Goal: Task Accomplishment & Management: Complete application form

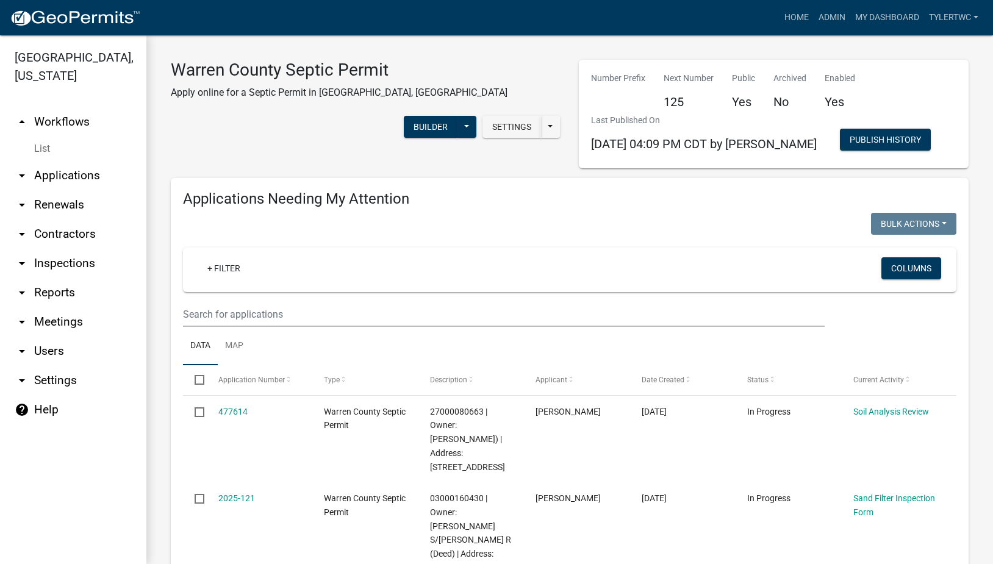
select select "2: 50"
select select "3: 100"
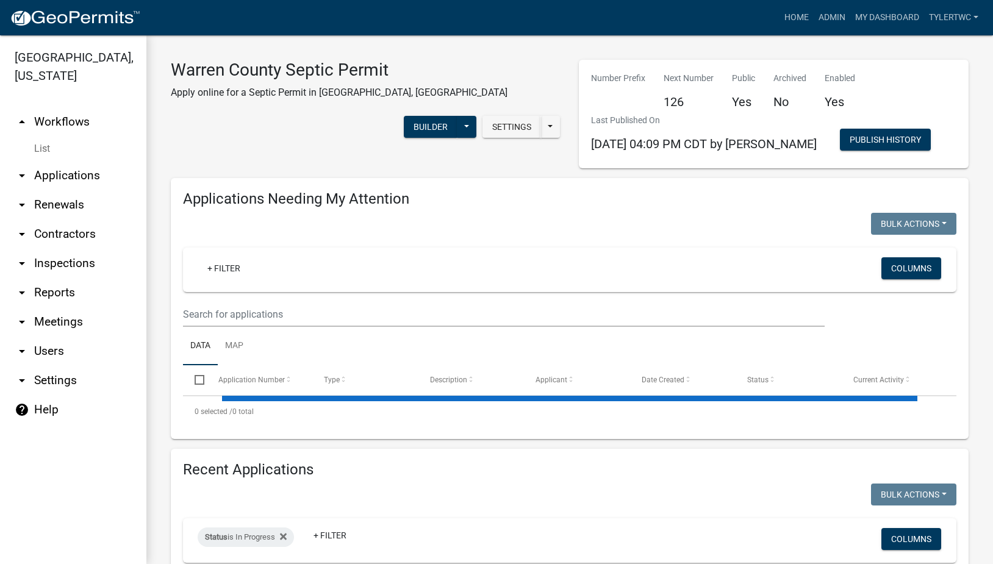
select select "2: 50"
select select "3: 100"
select select "2: 50"
select select "3: 100"
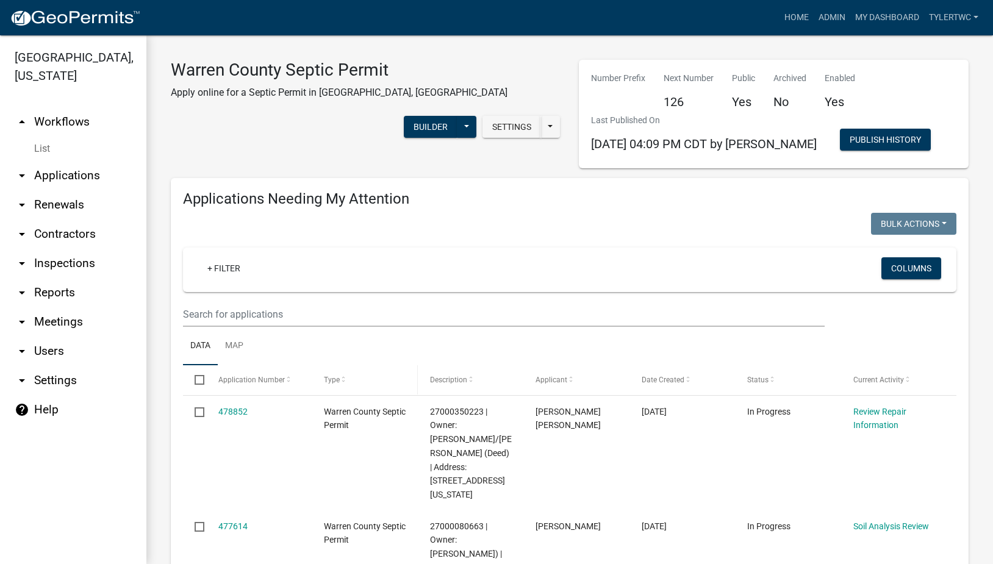
scroll to position [142, 0]
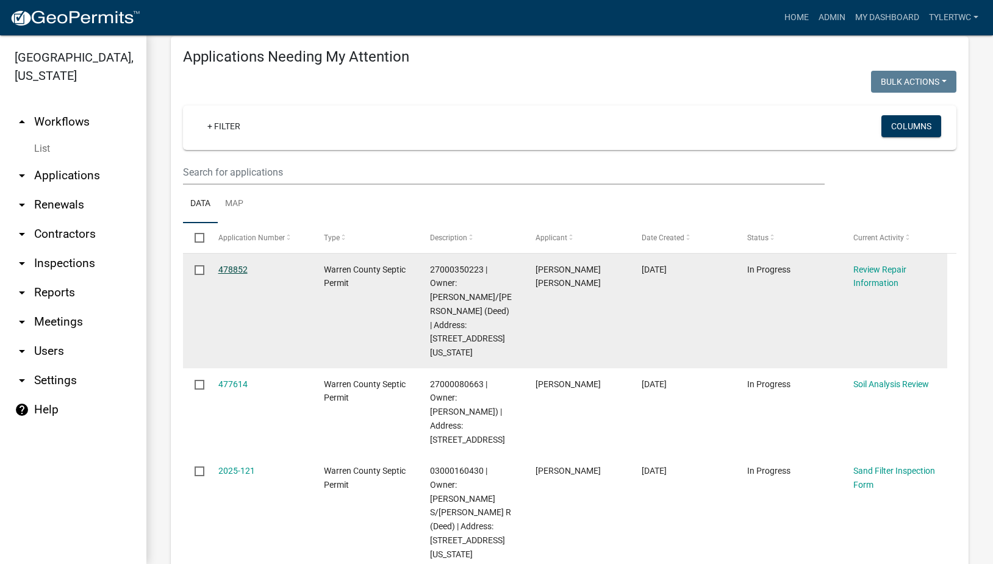
click at [243, 269] on link "478852" at bounding box center [232, 270] width 29 height 10
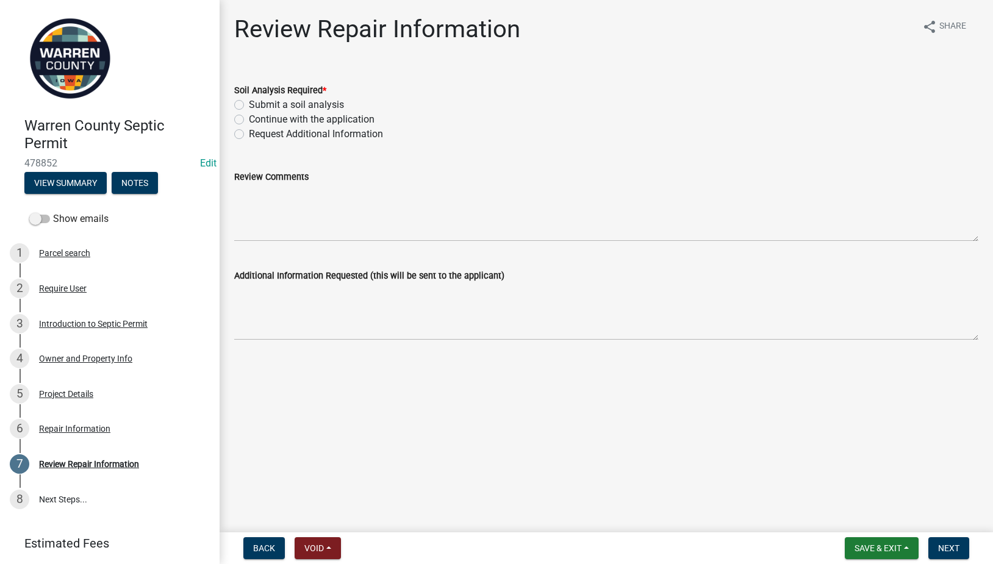
drag, startPoint x: 240, startPoint y: 102, endPoint x: 376, endPoint y: 144, distance: 142.3
click at [249, 102] on label "Submit a soil analysis" at bounding box center [296, 105] width 95 height 15
click at [249, 102] on input "Submit a soil analysis" at bounding box center [253, 102] width 8 height 8
radio input "true"
click at [249, 120] on label "Continue with the application" at bounding box center [312, 119] width 126 height 15
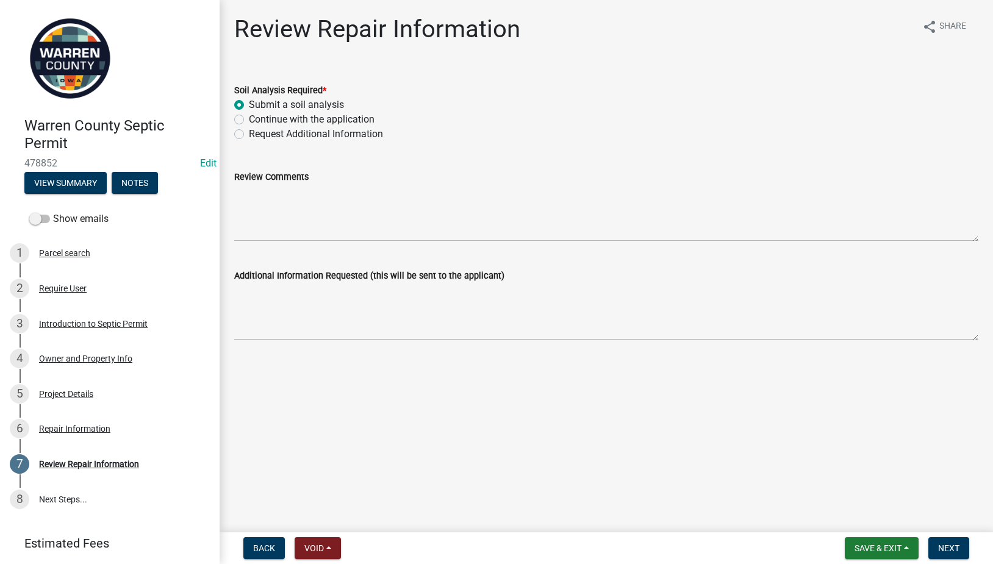
click at [249, 120] on input "Continue with the application" at bounding box center [253, 116] width 8 height 8
radio input "true"
click at [955, 550] on span "Next" at bounding box center [948, 548] width 21 height 10
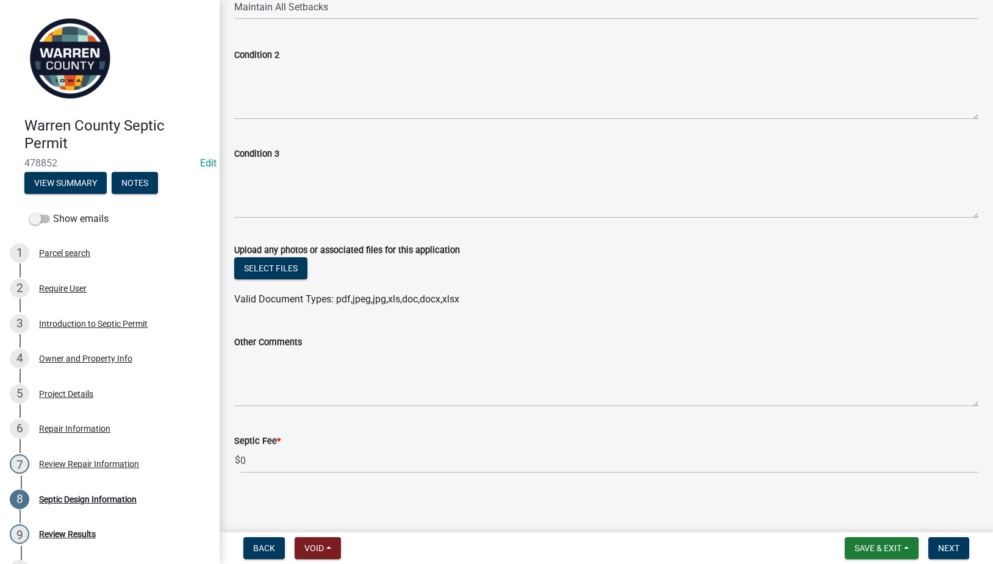
scroll to position [869, 0]
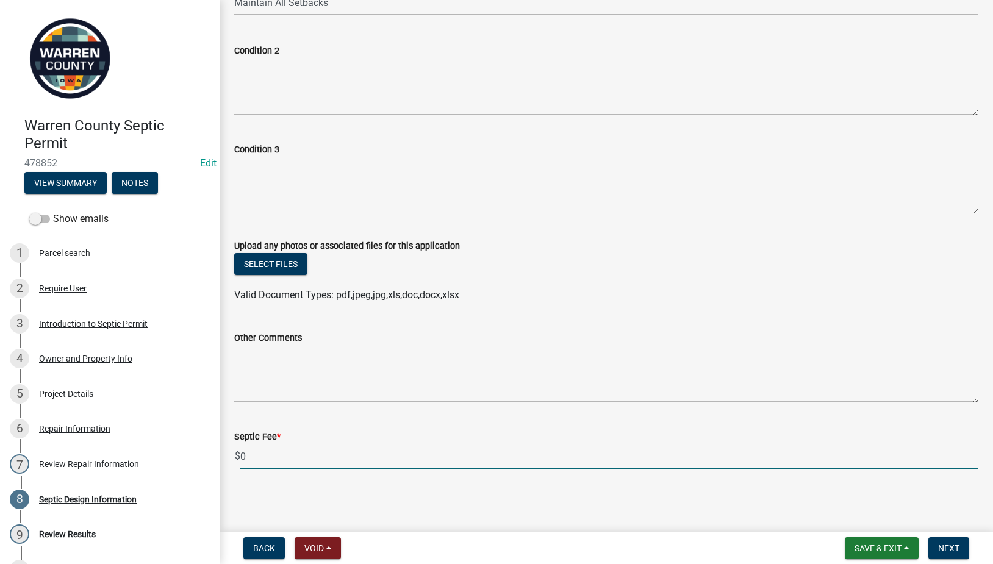
drag, startPoint x: 296, startPoint y: 463, endPoint x: 224, endPoint y: 463, distance: 71.9
type input "150"
click at [305, 81] on textarea "Condition 2" at bounding box center [606, 86] width 744 height 57
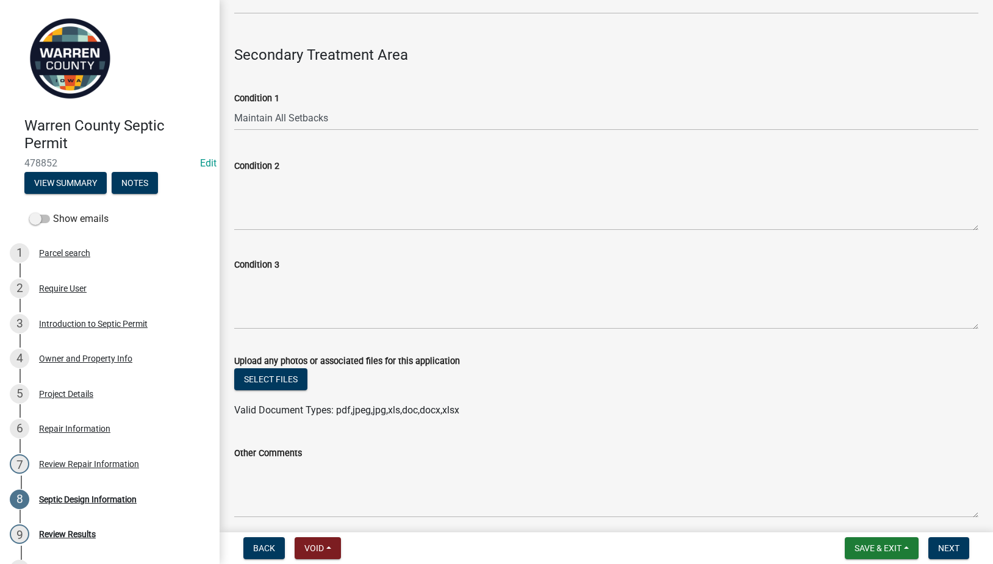
scroll to position [727, 0]
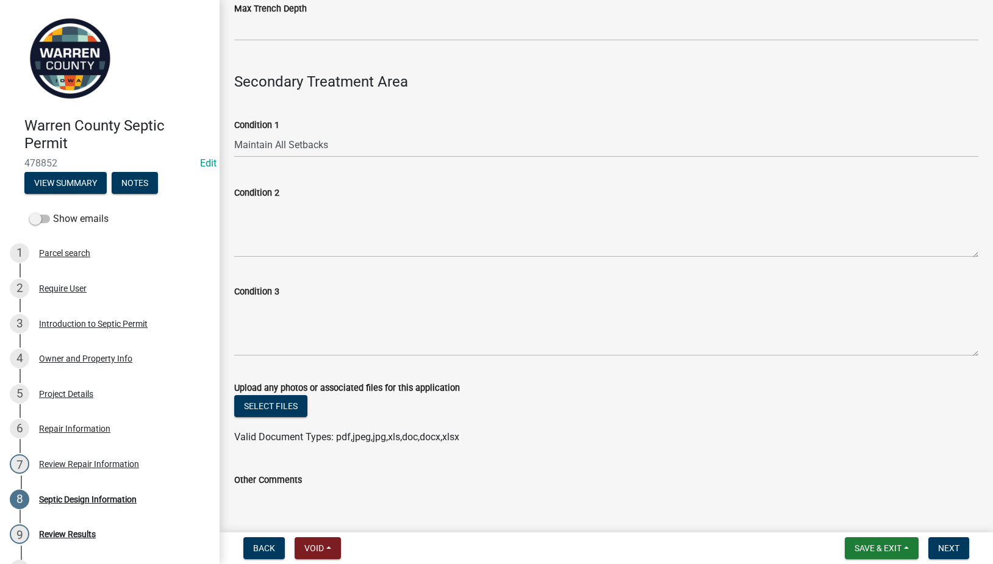
click at [342, 262] on wm-data-entity-input "Condition 2" at bounding box center [606, 217] width 744 height 99
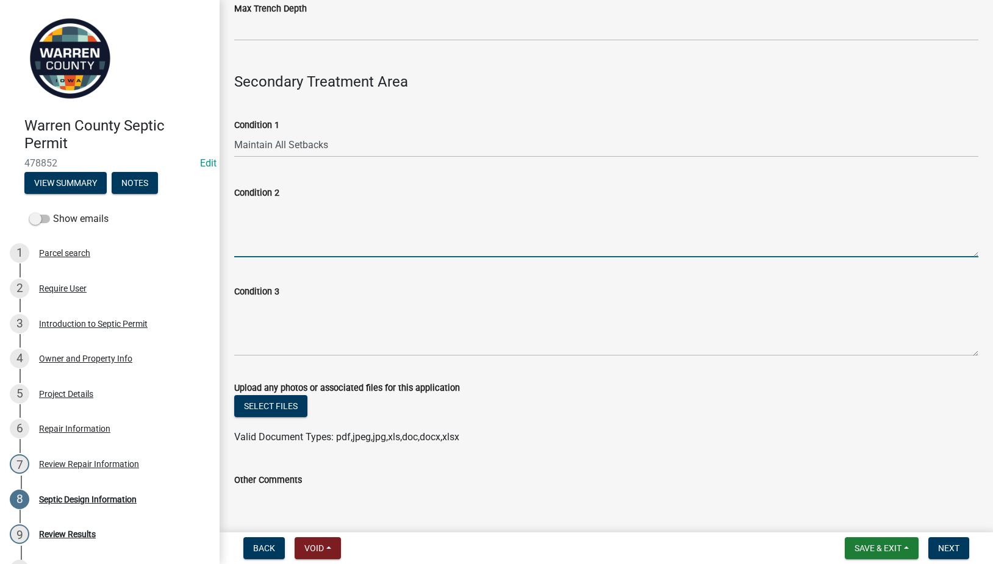
click at [340, 228] on textarea "Condition 2" at bounding box center [606, 228] width 744 height 57
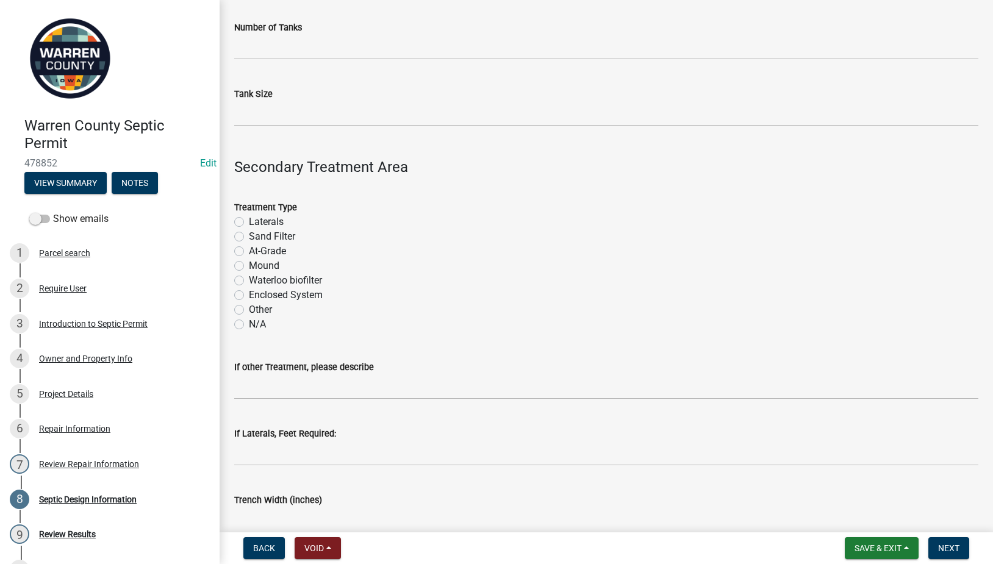
scroll to position [15, 0]
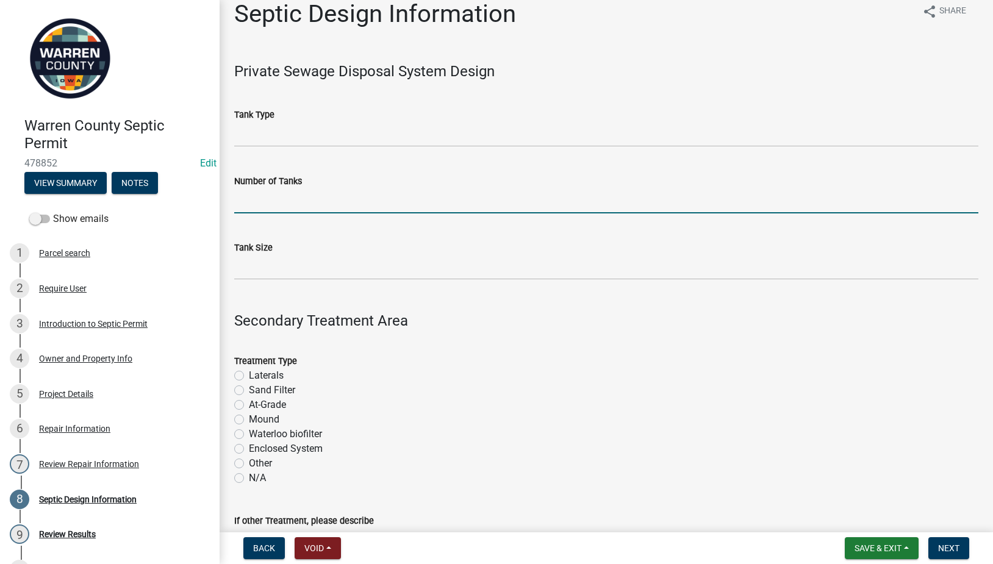
click at [273, 200] on input "Number of Tanks" at bounding box center [606, 200] width 744 height 25
type input "1"
click at [253, 262] on input "Tank Size" at bounding box center [606, 267] width 744 height 25
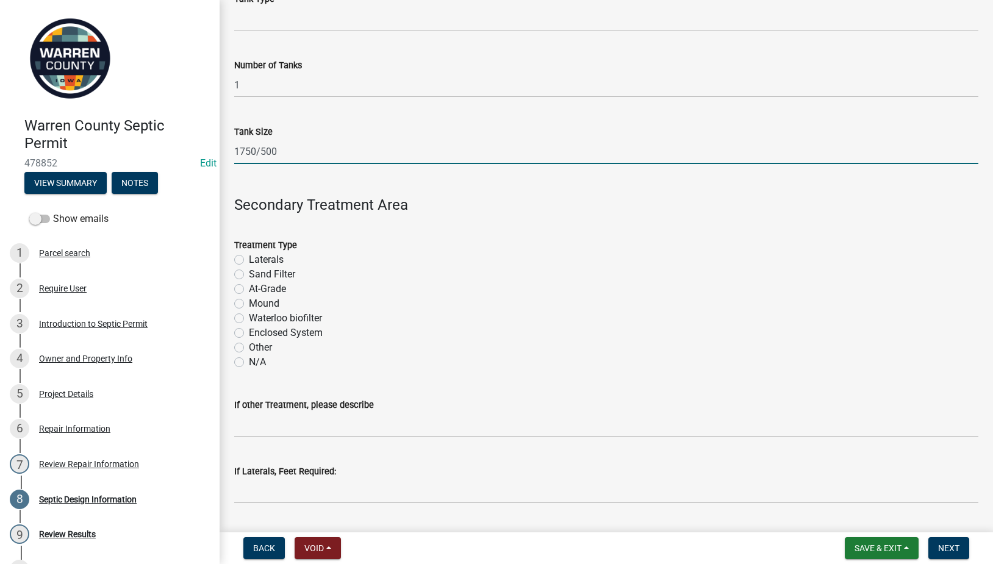
scroll to position [157, 0]
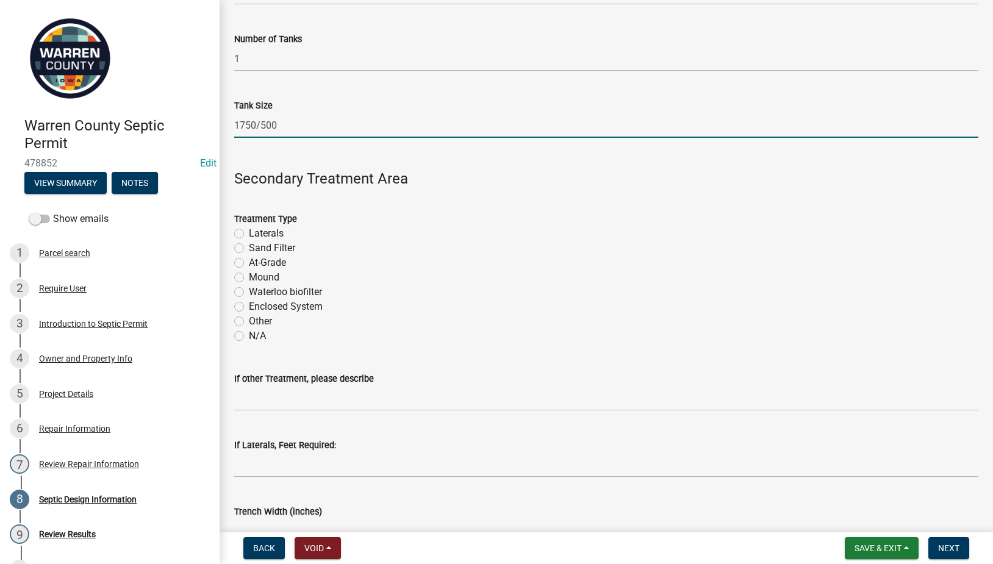
type input "1750/500"
click at [249, 307] on label "Enclosed System" at bounding box center [286, 306] width 74 height 15
click at [249, 307] on input "Enclosed System" at bounding box center [253, 303] width 8 height 8
radio input "true"
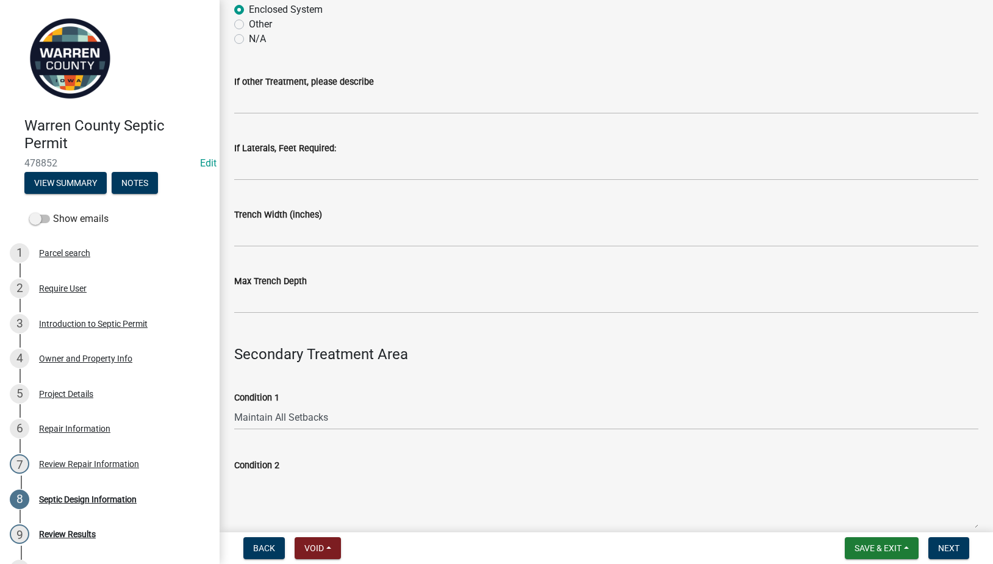
scroll to position [584, 0]
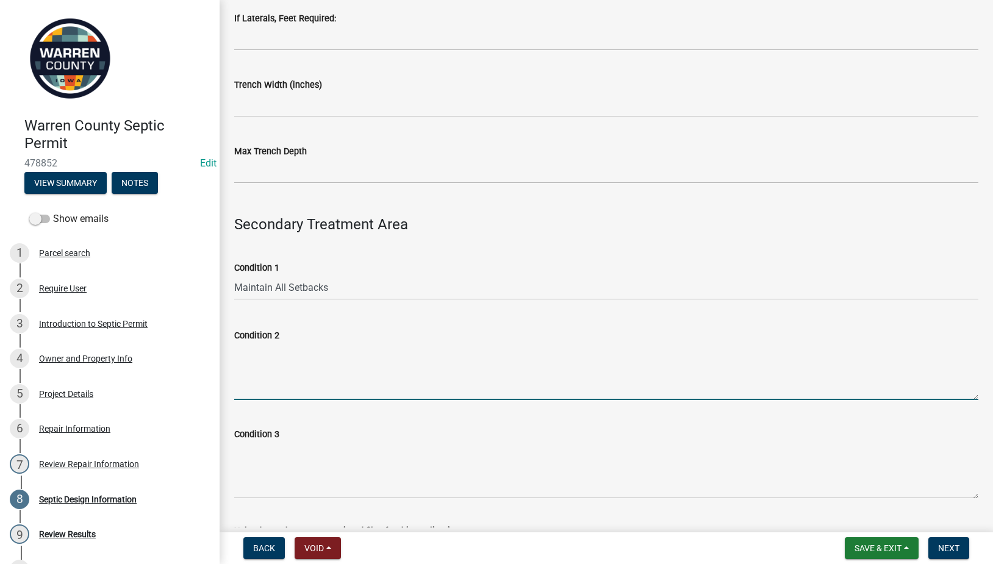
click at [279, 366] on textarea "Condition 2" at bounding box center [606, 371] width 744 height 57
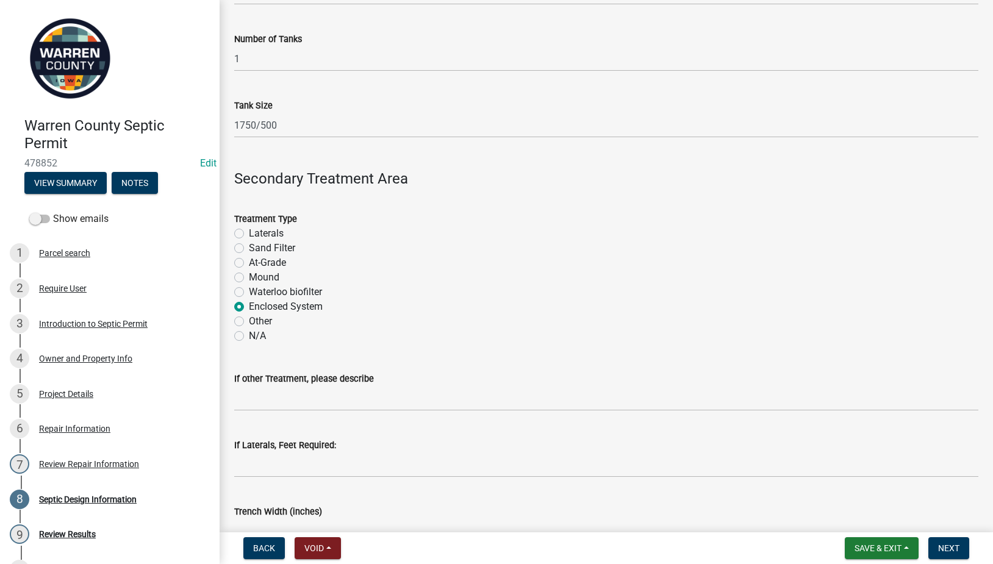
scroll to position [0, 0]
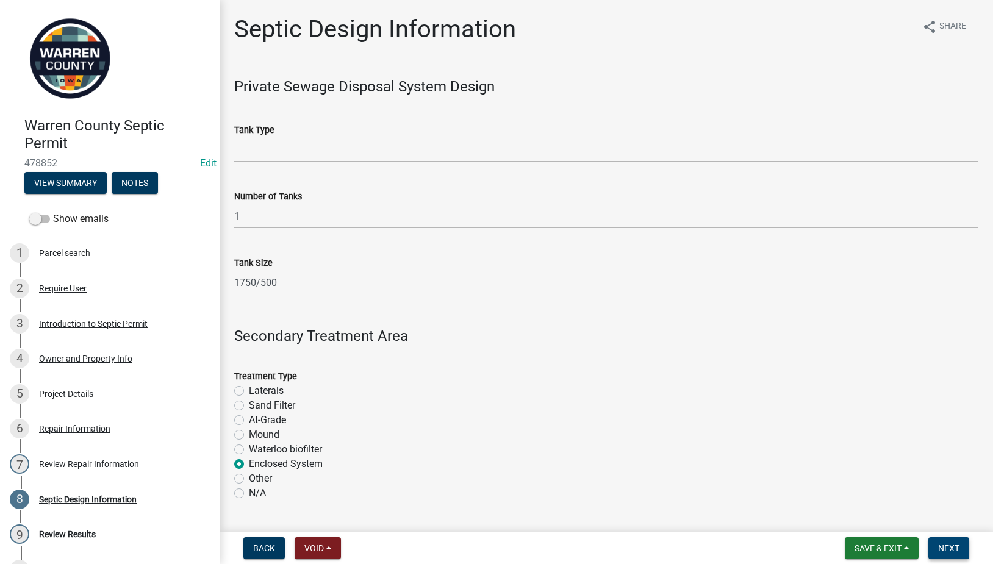
type textarea "Pump septic tank and ensure all components are properly working."
click at [957, 546] on span "Next" at bounding box center [948, 548] width 21 height 10
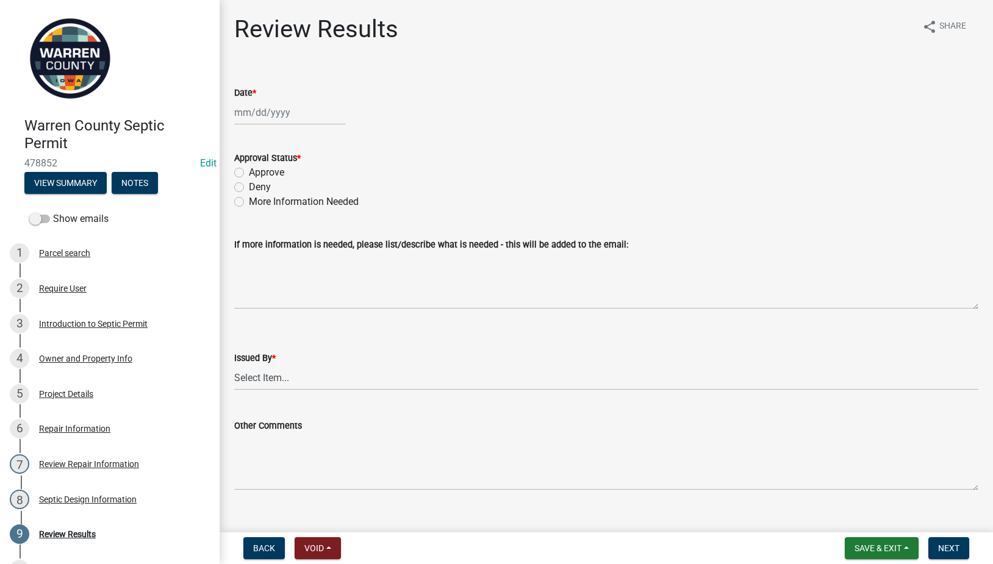
click at [265, 123] on wm-data-entity-input "Date *" at bounding box center [606, 102] width 744 height 68
click at [268, 112] on div at bounding box center [290, 112] width 112 height 25
select select "9"
select select "2025"
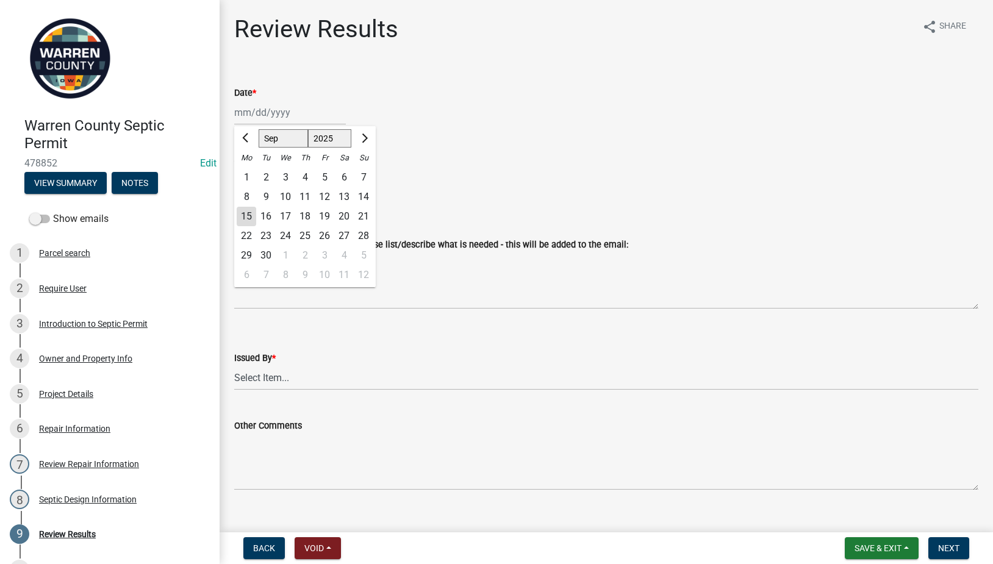
click at [243, 220] on div "15" at bounding box center [247, 217] width 20 height 20
type input "09/15/2025"
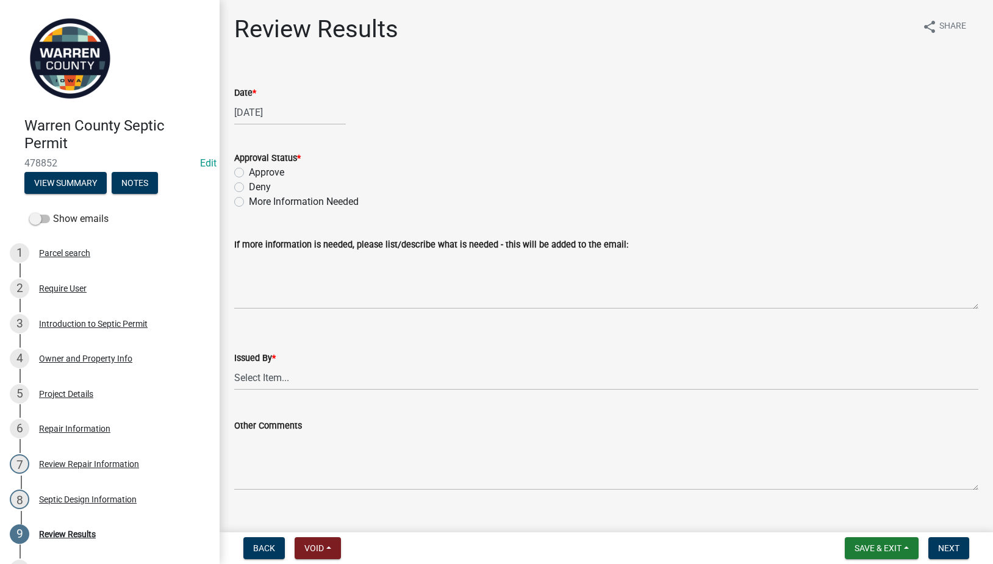
click at [249, 172] on label "Approve" at bounding box center [266, 172] width 35 height 15
click at [249, 172] on input "Approve" at bounding box center [253, 169] width 8 height 8
radio input "true"
drag, startPoint x: 294, startPoint y: 379, endPoint x: 296, endPoint y: 392, distance: 12.9
click at [294, 379] on select "Select Item... Tyler Till Jeff Hines" at bounding box center [606, 377] width 744 height 25
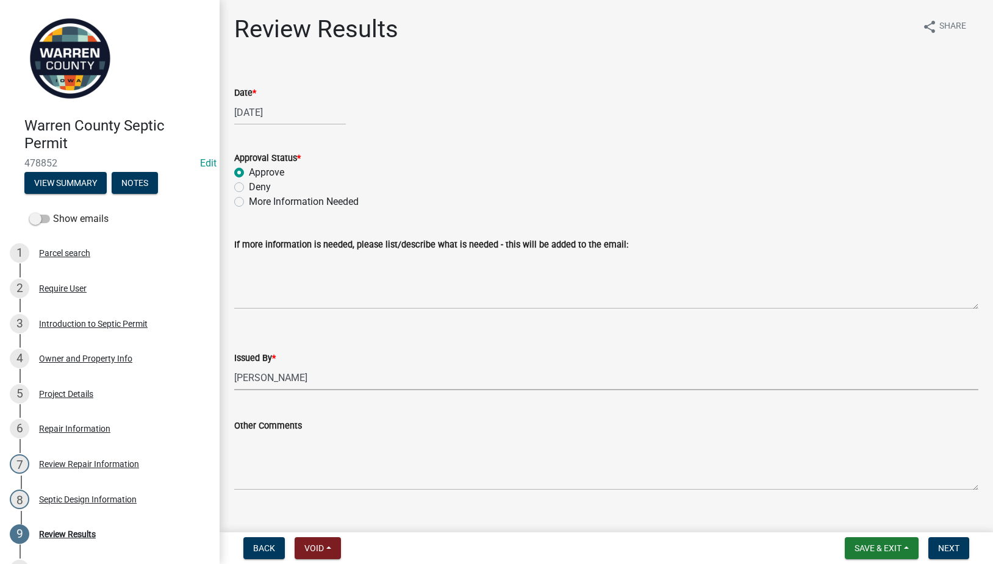
click at [234, 365] on select "Select Item... Tyler Till Jeff Hines" at bounding box center [606, 377] width 744 height 25
select select "2f6c2d72-ab04-4add-87ae-7a9750ff19b9"
click at [963, 555] on button "Next" at bounding box center [948, 548] width 41 height 22
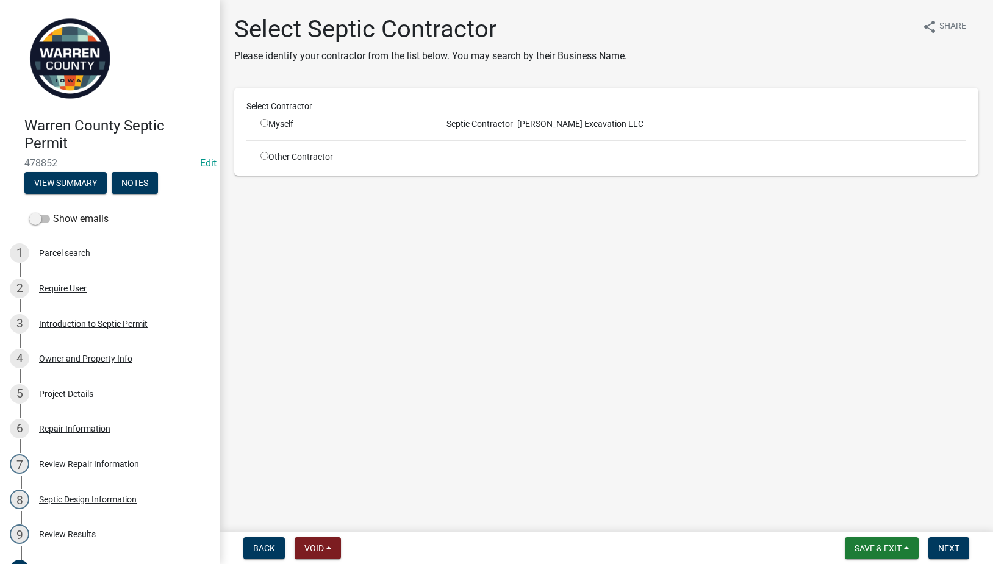
click at [265, 156] on input "radio" at bounding box center [264, 156] width 8 height 8
radio input "true"
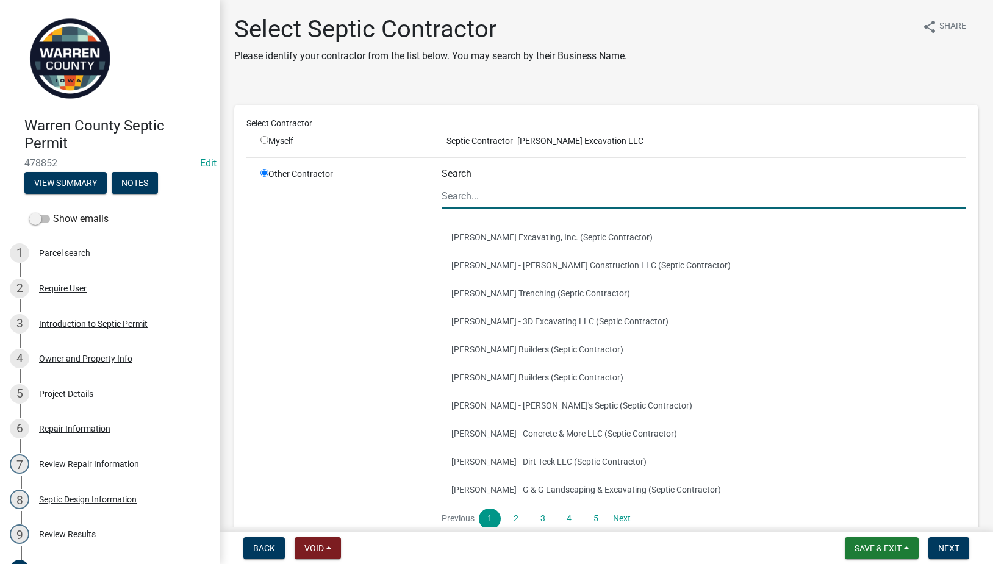
click at [496, 198] on input "Search" at bounding box center [703, 196] width 524 height 25
type input "rya"
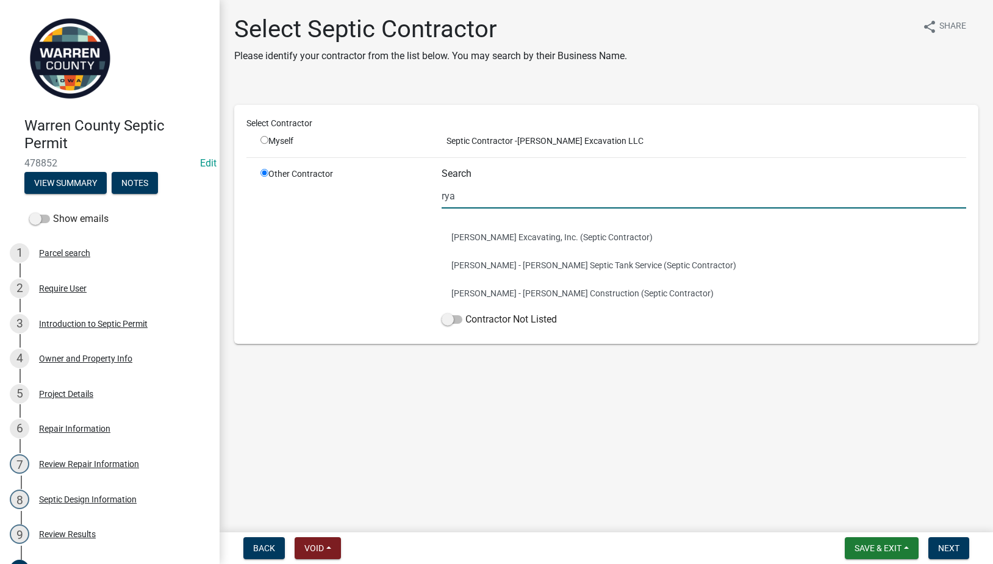
drag, startPoint x: 479, startPoint y: 201, endPoint x: 418, endPoint y: 198, distance: 61.6
click at [418, 198] on div "Other Contractor Search rya Ryan Bassett - Bassett Excavating, Inc. (Septic Con…" at bounding box center [613, 250] width 724 height 164
click at [683, 104] on div "Select Contractor Myself Septic Contractor - Wilson Excavation LLC Other Contra…" at bounding box center [606, 216] width 744 height 256
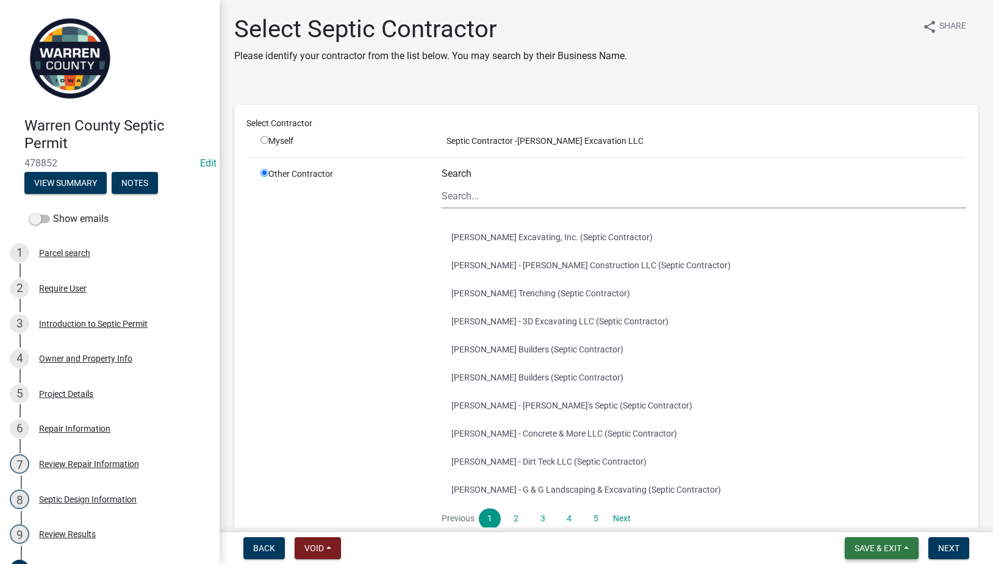
click at [886, 549] on span "Save & Exit" at bounding box center [877, 548] width 47 height 10
click at [857, 509] on button "Save & Exit" at bounding box center [870, 516] width 98 height 29
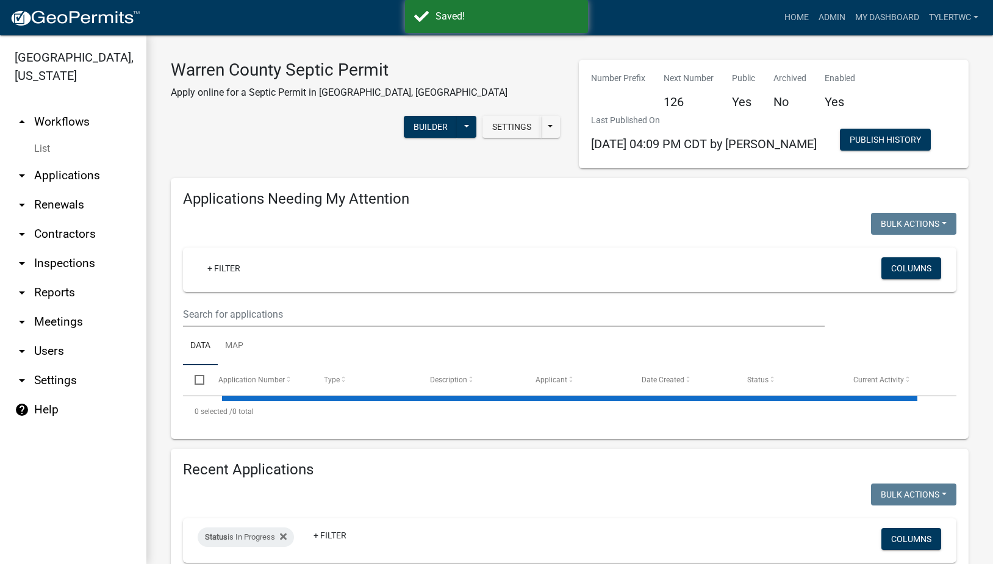
select select "2: 50"
select select "3: 100"
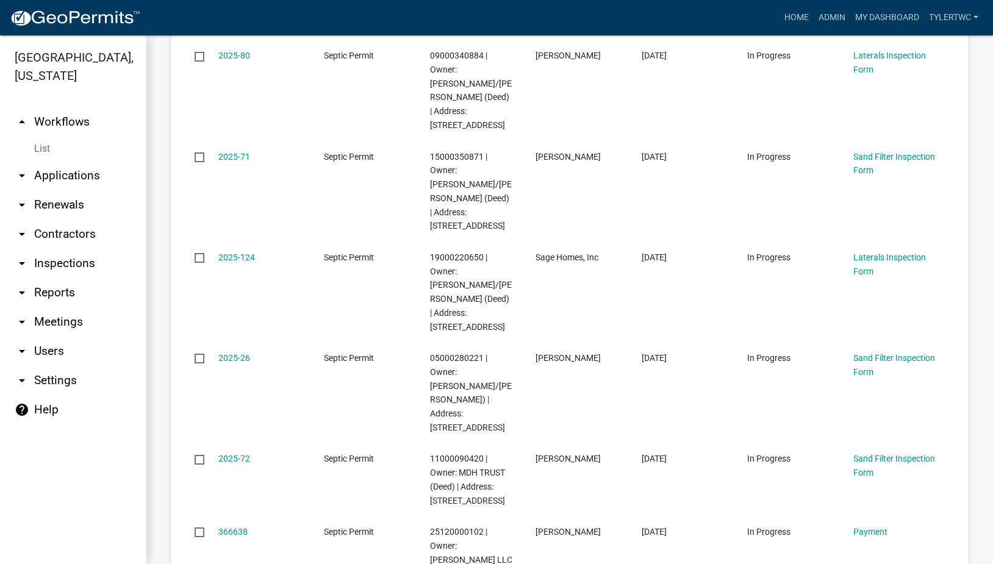
scroll to position [5247, 0]
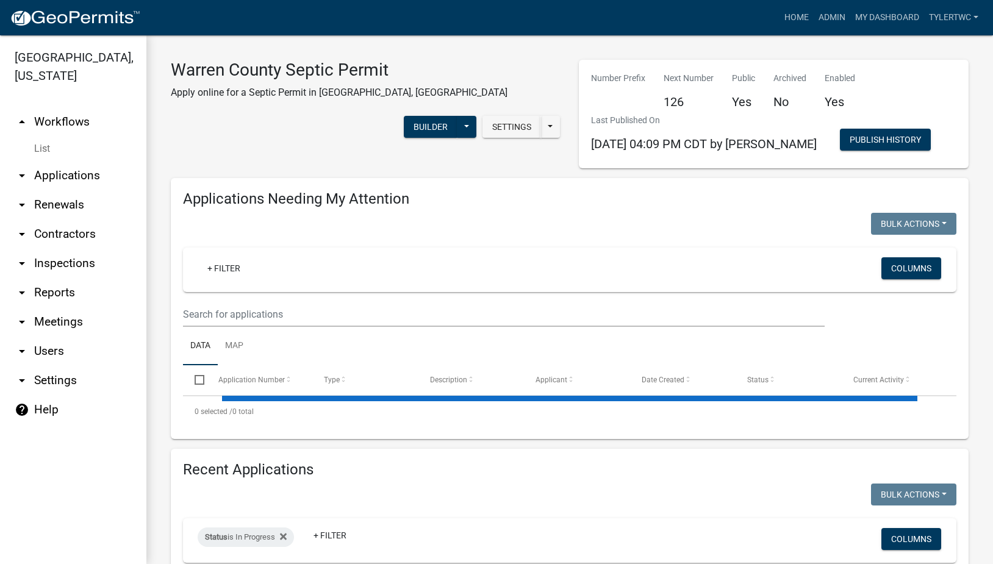
select select "2: 50"
select select "3: 100"
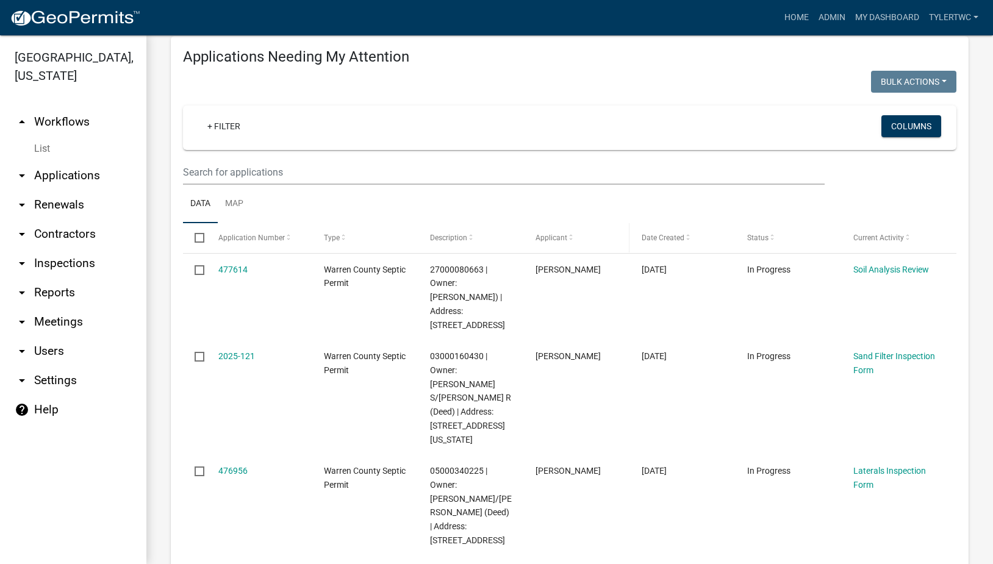
scroll to position [285, 0]
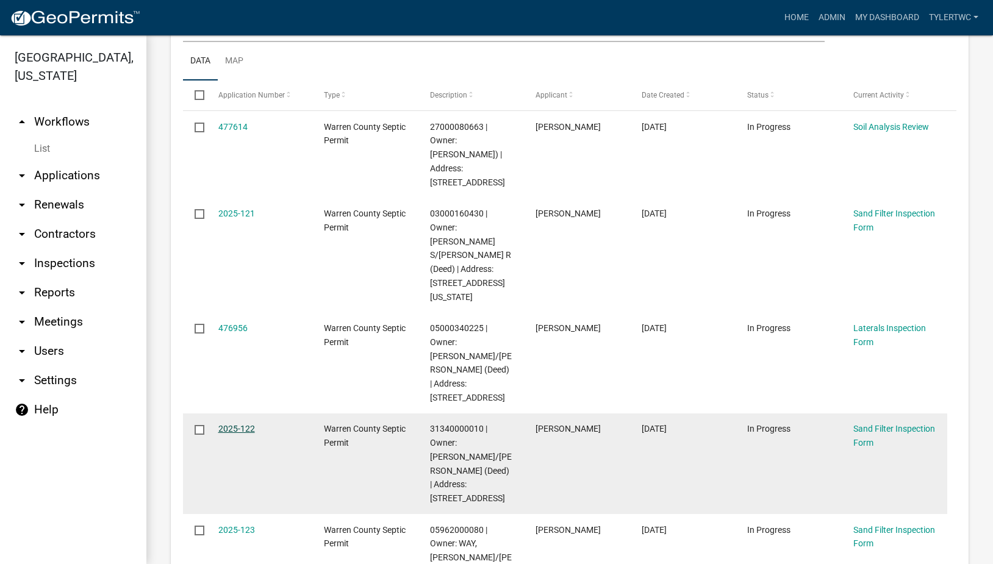
click at [236, 424] on link "2025-122" at bounding box center [236, 429] width 37 height 10
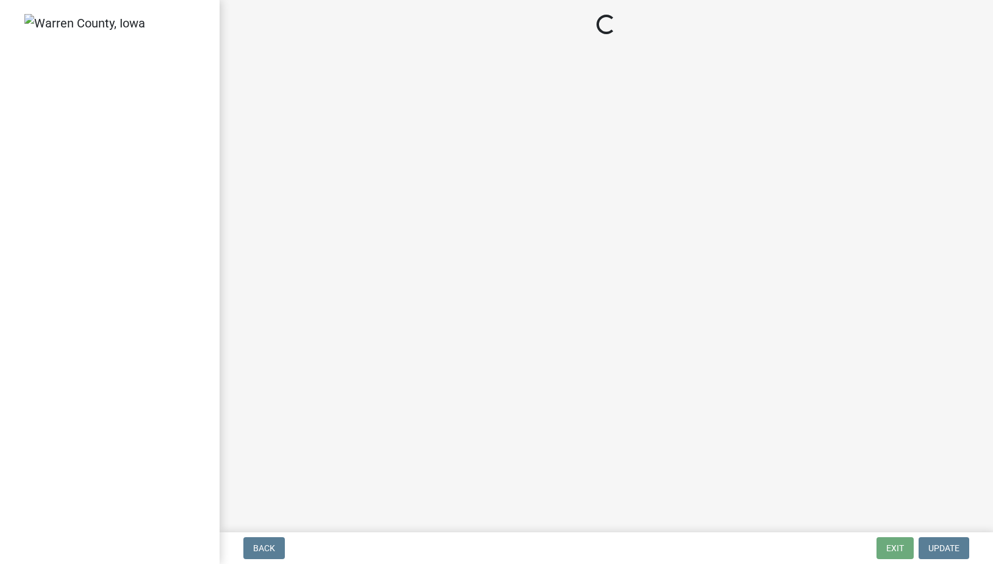
select select "712890e3-0e22-400e-a79f-3f3f8890de95"
select select "d1e22d4f-68e7-4e9d-8701-604dd084f30f"
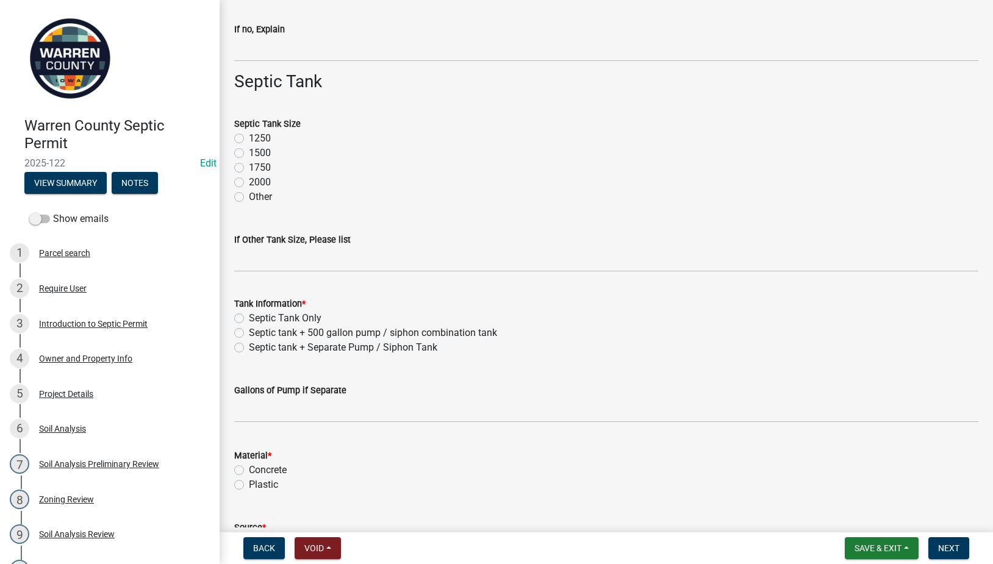
scroll to position [711, 0]
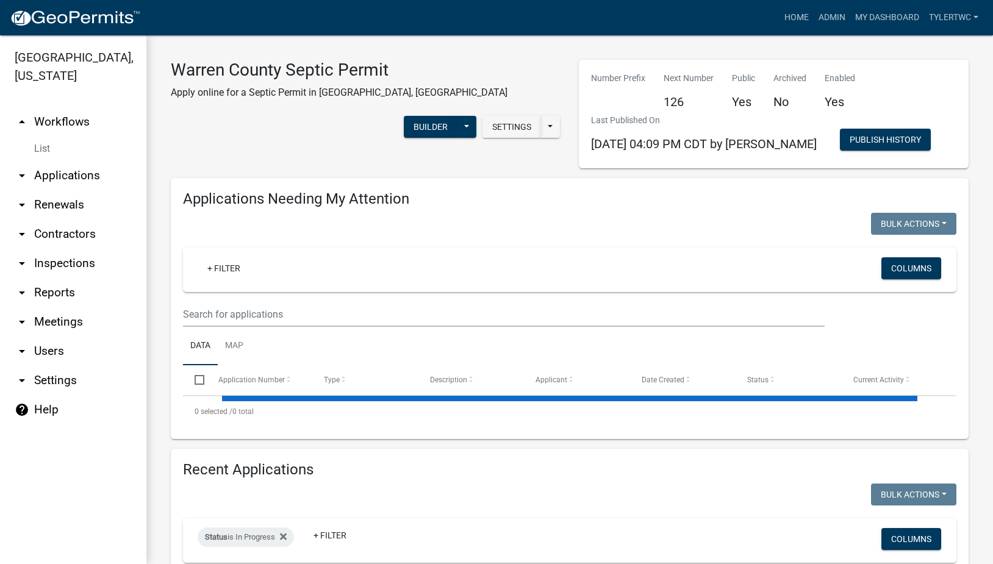
select select "2: 50"
select select "3: 100"
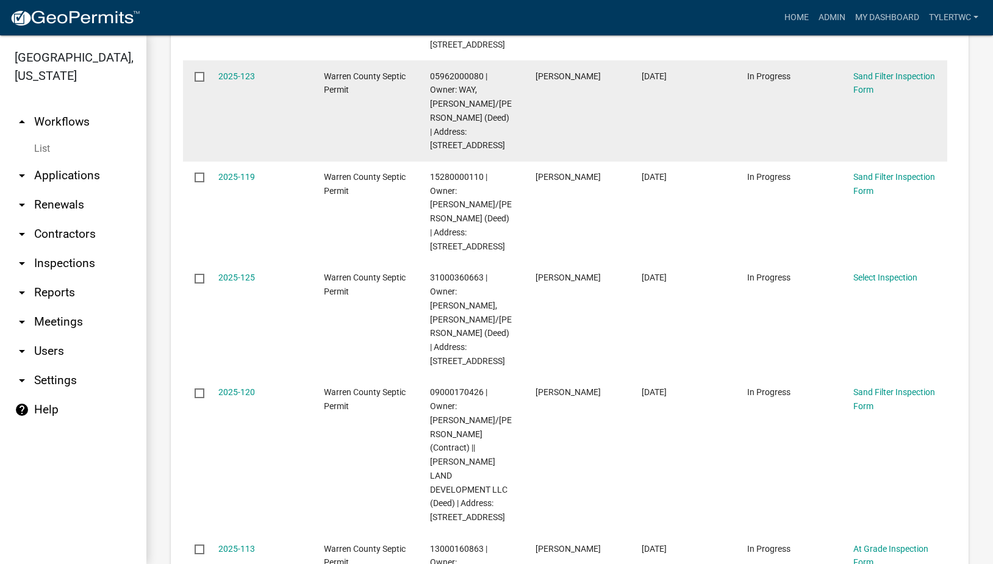
scroll to position [739, 0]
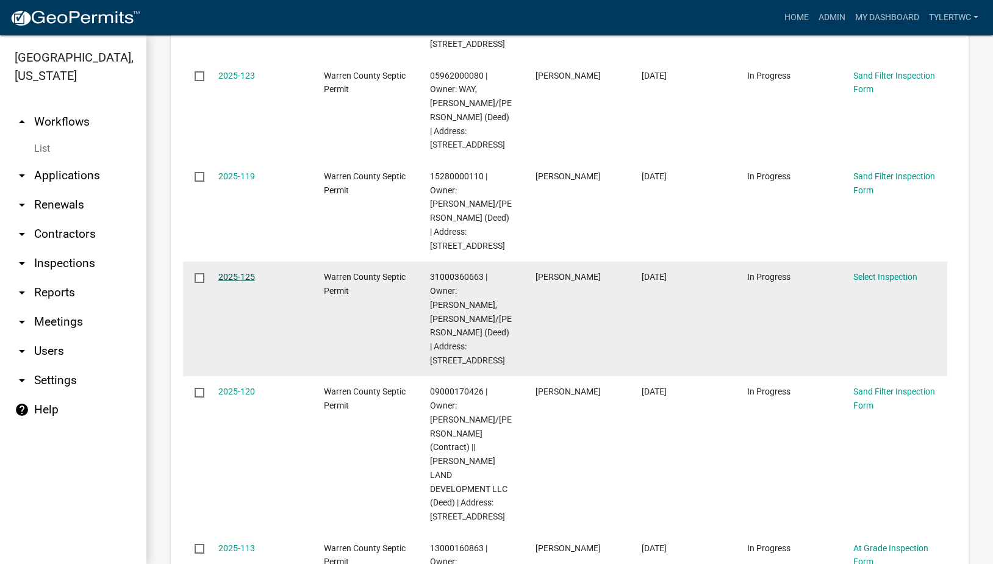
click at [234, 272] on link "2025-125" at bounding box center [236, 277] width 37 height 10
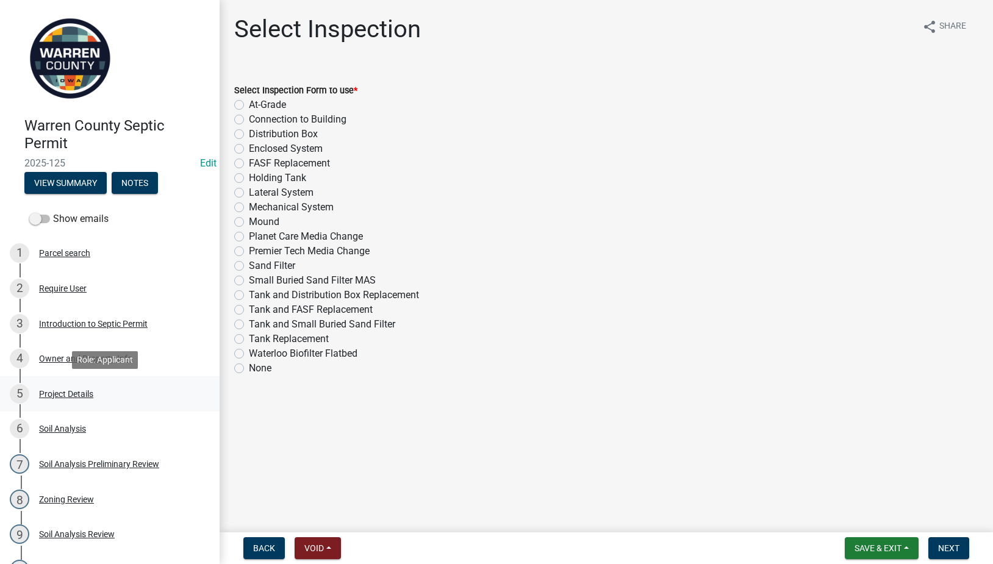
click at [63, 391] on div "Project Details" at bounding box center [66, 394] width 54 height 9
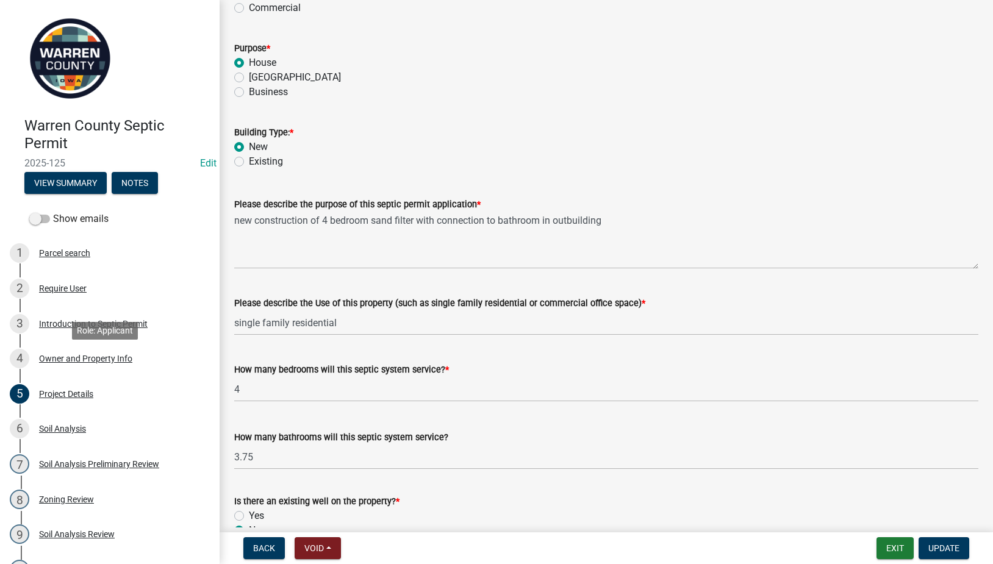
scroll to position [382, 0]
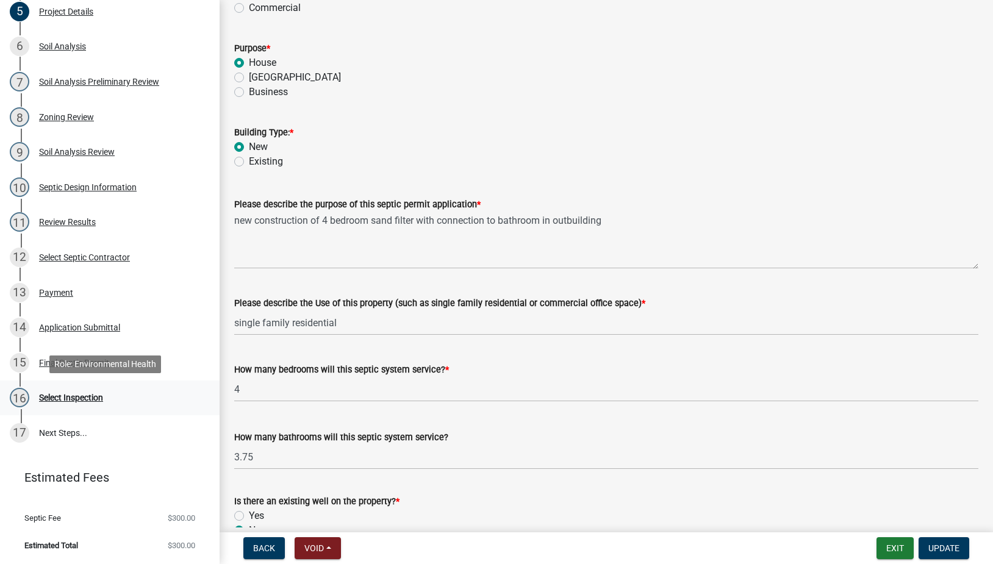
click at [60, 396] on div "Select Inspection" at bounding box center [71, 397] width 64 height 9
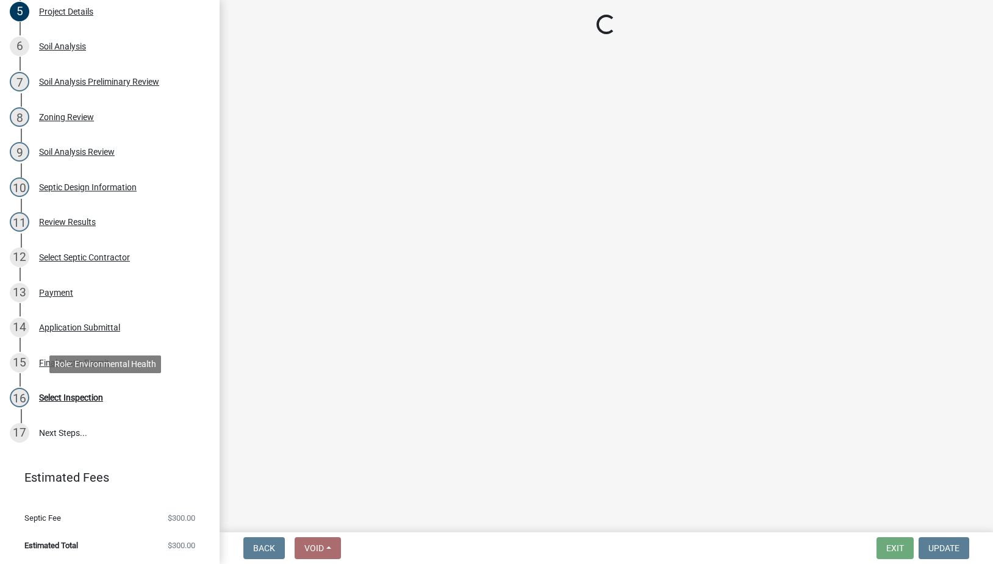
scroll to position [0, 0]
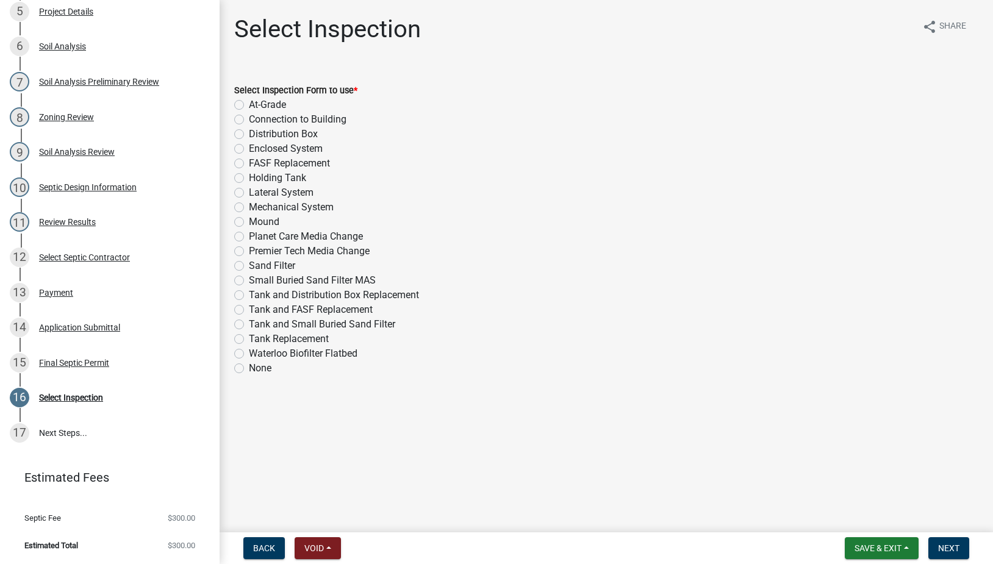
click at [249, 264] on label "Sand Filter" at bounding box center [272, 266] width 46 height 15
click at [249, 264] on input "Sand Filter" at bounding box center [253, 263] width 8 height 8
radio input "true"
click at [941, 546] on span "Next" at bounding box center [948, 548] width 21 height 10
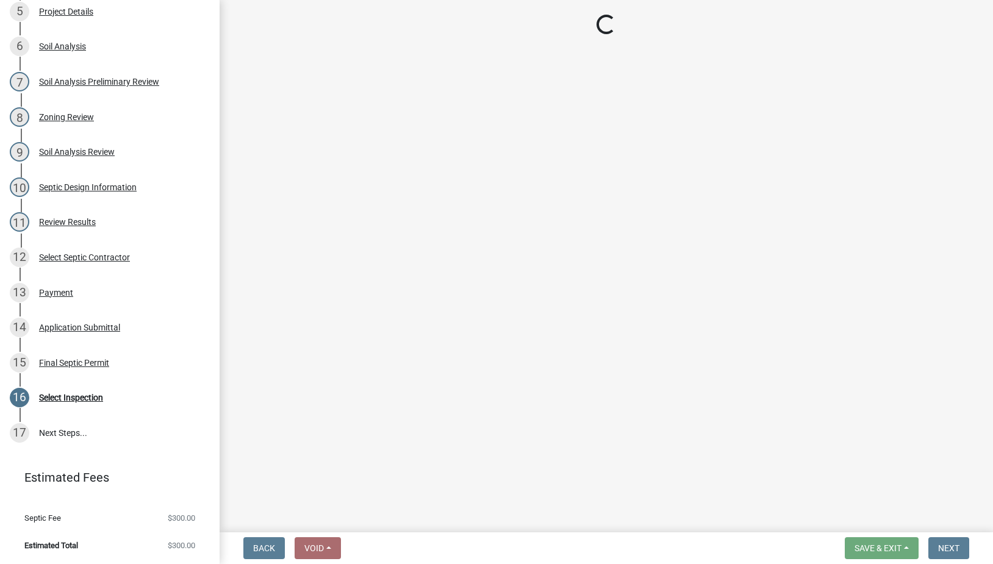
select select "d1e22d4f-68e7-4e9d-8701-604dd084f30f"
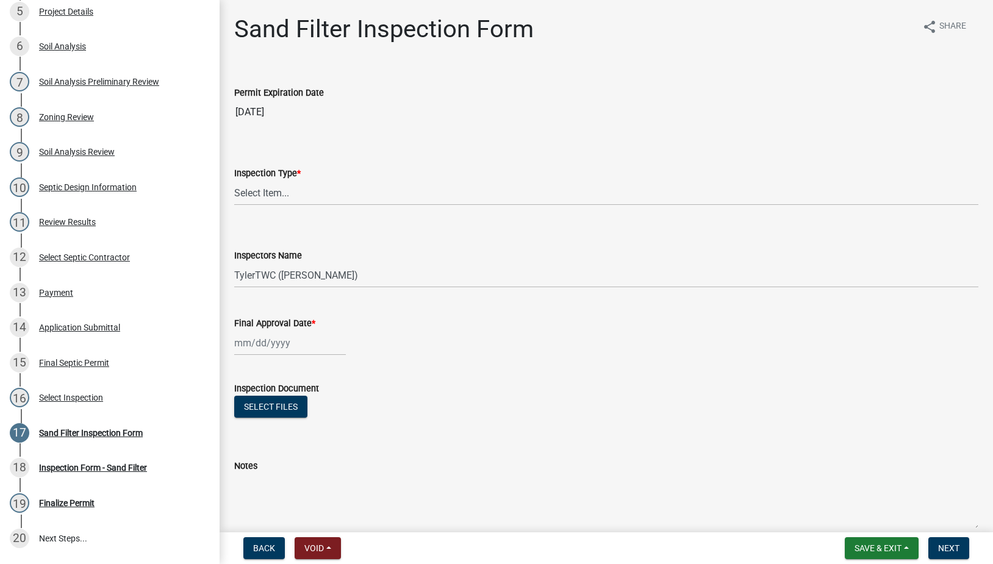
scroll to position [487, 0]
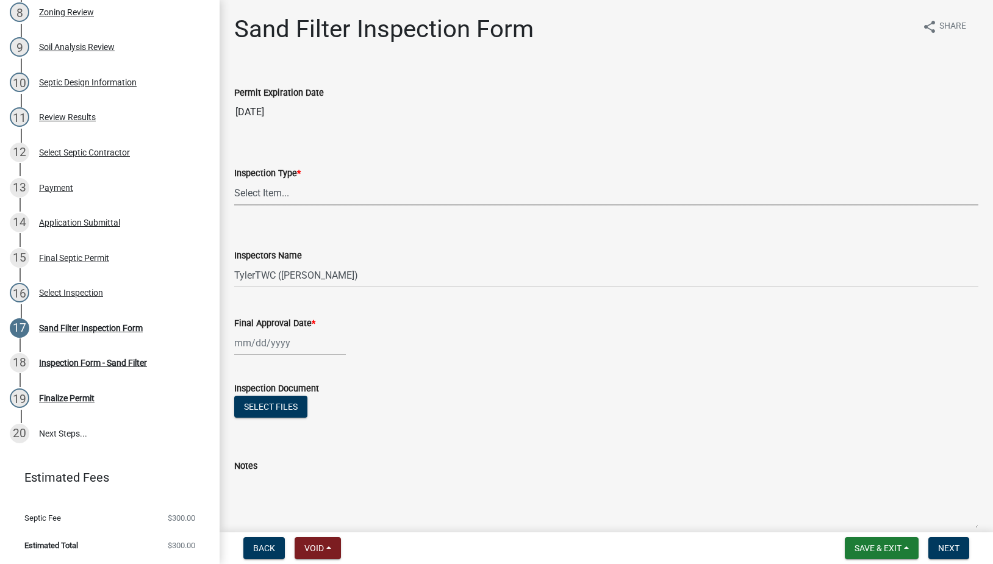
click at [283, 193] on select "Select Item... Sand Filter" at bounding box center [606, 192] width 744 height 25
click at [234, 180] on select "Select Item... Sand Filter" at bounding box center [606, 192] width 744 height 25
select select "712890e3-0e22-400e-a79f-3f3f8890de95"
click at [840, 540] on form "Save & Exit Save Save & Exit Next" at bounding box center [907, 548] width 134 height 22
click at [861, 543] on span "Save & Exit" at bounding box center [877, 548] width 47 height 10
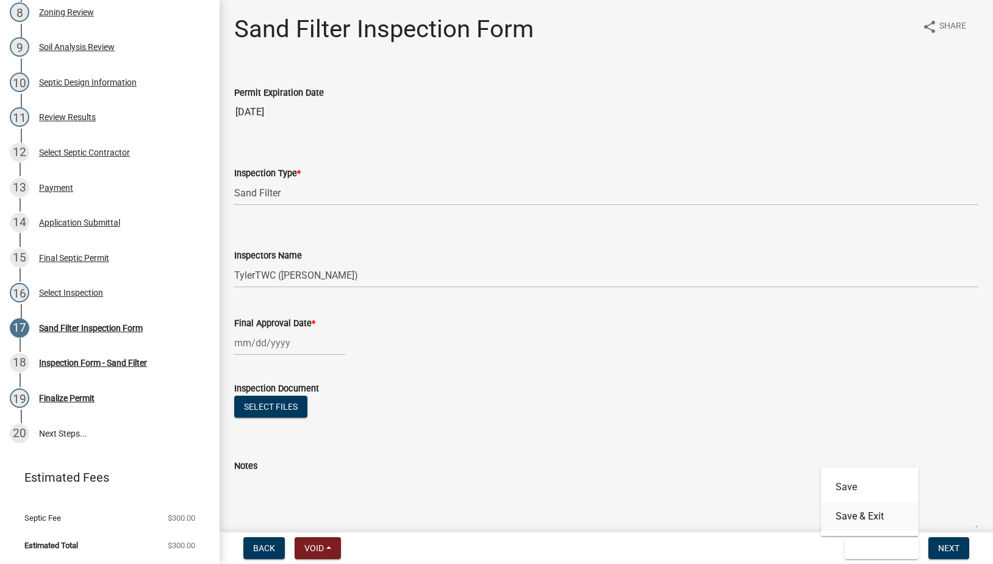
click at [862, 517] on button "Save & Exit" at bounding box center [870, 516] width 98 height 29
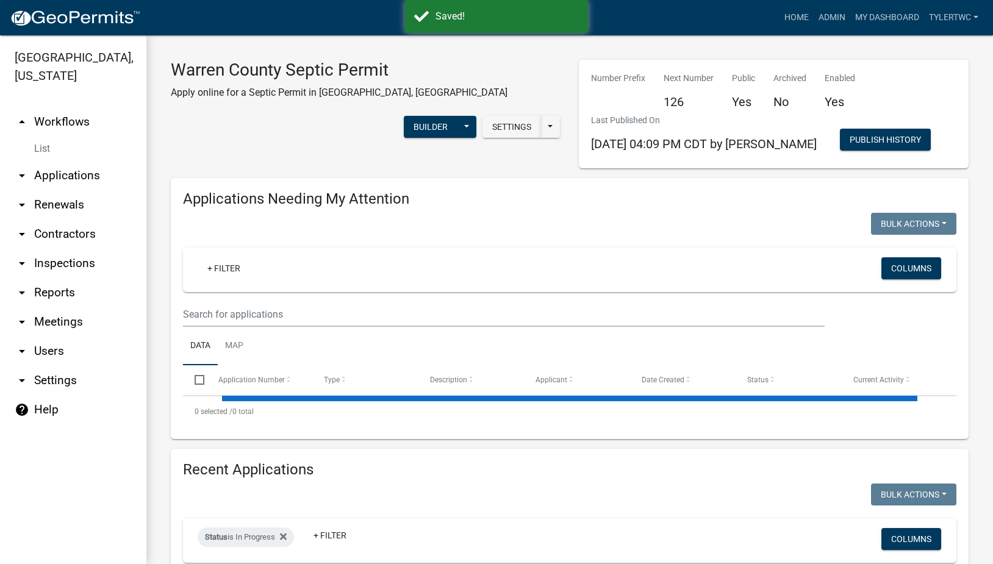
select select "2: 50"
select select "3: 100"
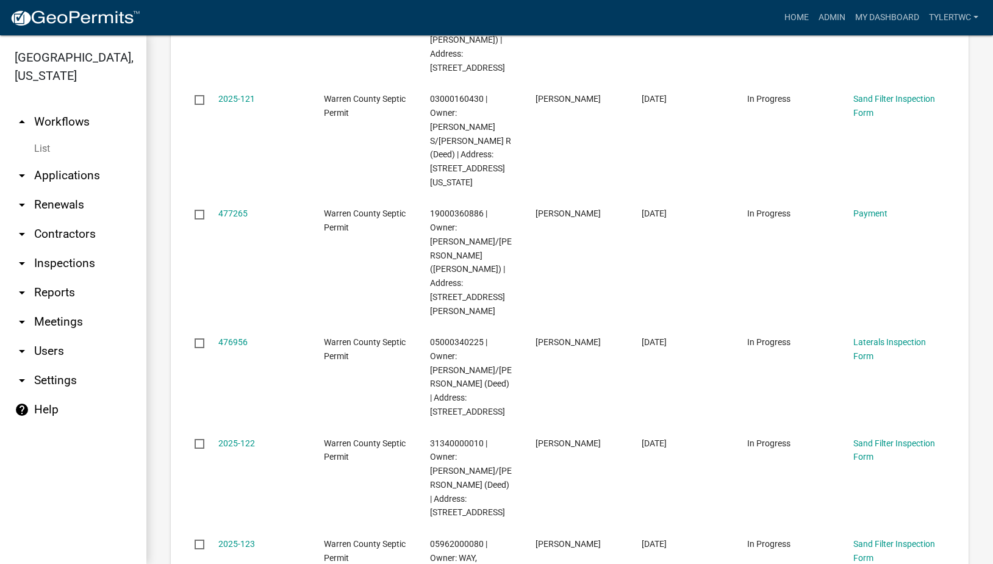
scroll to position [3556, 0]
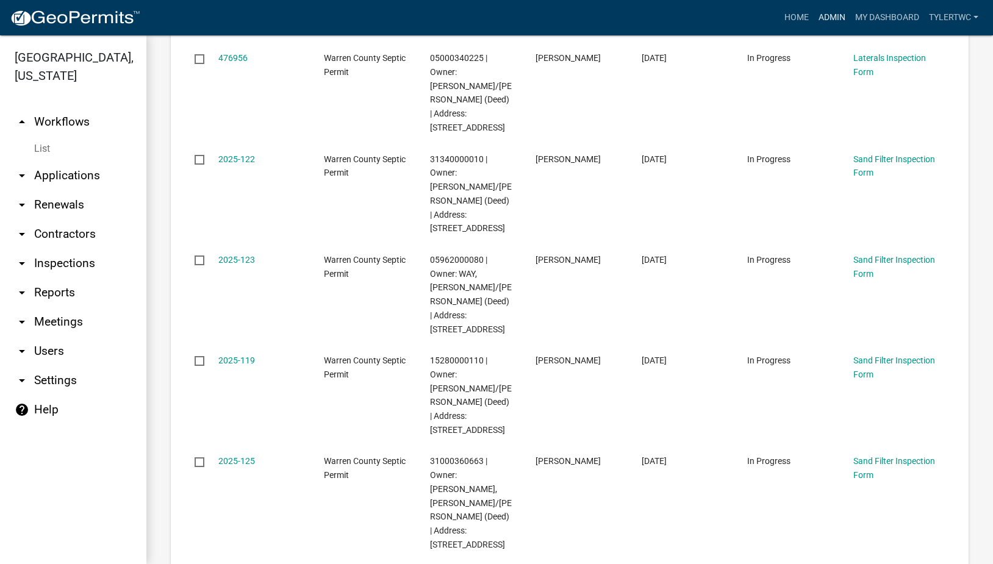
click at [827, 9] on link "Admin" at bounding box center [831, 17] width 37 height 23
